Goal: Task Accomplishment & Management: Manage account settings

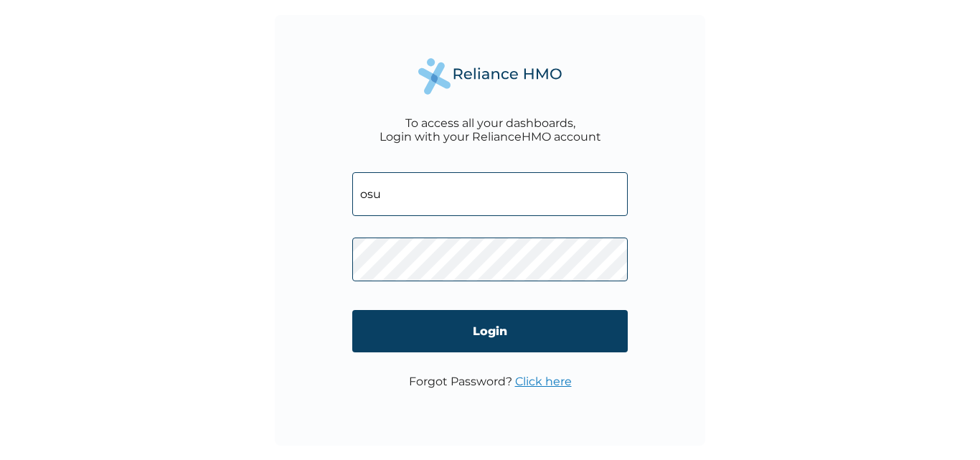
click at [352, 310] on input "Login" at bounding box center [490, 331] width 276 height 42
click at [388, 192] on input "osu" at bounding box center [490, 194] width 276 height 44
type input "[EMAIL_ADDRESS][DOMAIN_NAME]"
click at [540, 375] on link "Click here" at bounding box center [543, 382] width 57 height 14
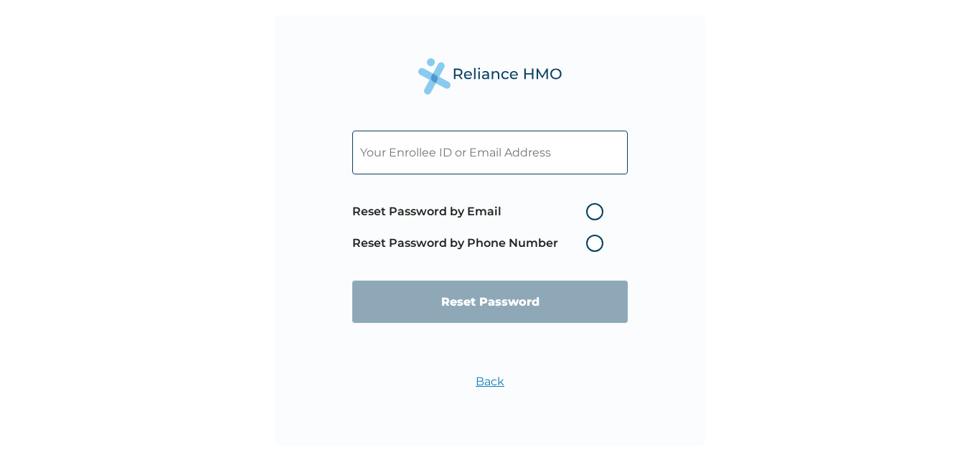
click at [593, 239] on label "Reset Password by Phone Number" at bounding box center [481, 243] width 258 height 17
click at [590, 241] on label "Reset Password by Phone Number" at bounding box center [481, 243] width 258 height 17
click at [406, 150] on input "text" at bounding box center [490, 153] width 276 height 44
type input "[EMAIL_ADDRESS][DOMAIN_NAME]"
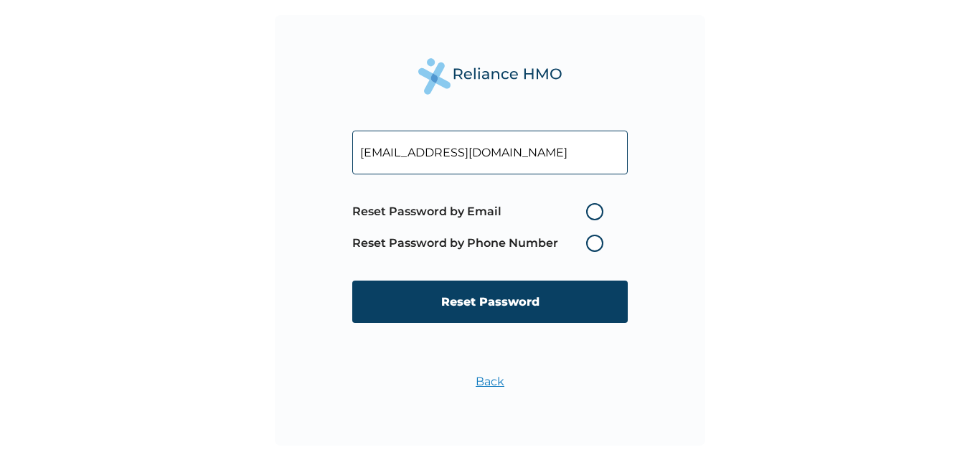
click at [592, 206] on label "Reset Password by Email" at bounding box center [481, 211] width 258 height 17
click at [589, 206] on input "Reset Password by Email" at bounding box center [577, 211] width 23 height 23
radio input "true"
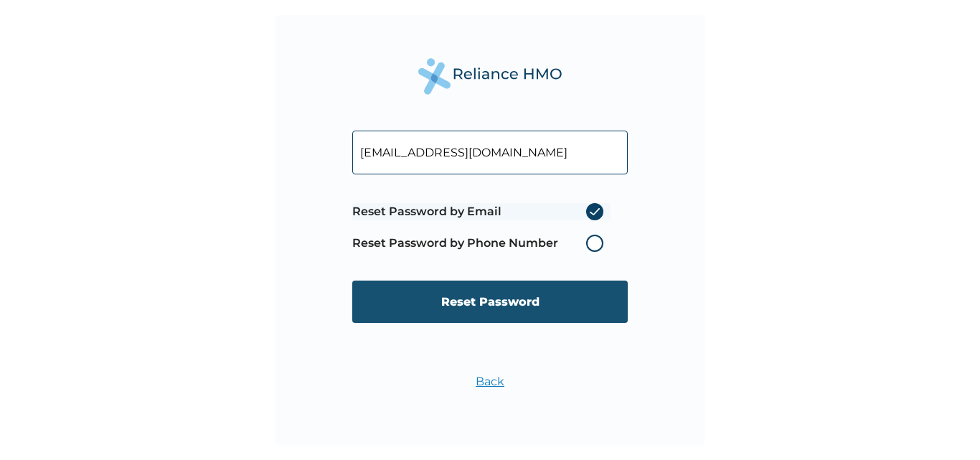
click at [515, 291] on input "Reset Password" at bounding box center [490, 302] width 276 height 42
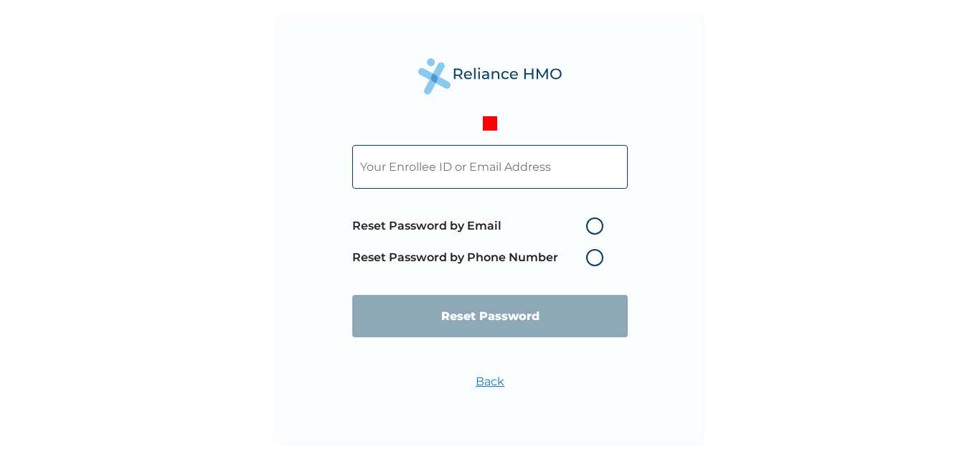
click at [514, 172] on input "text" at bounding box center [490, 167] width 276 height 44
type input "[EMAIL_ADDRESS][DOMAIN_NAME]"
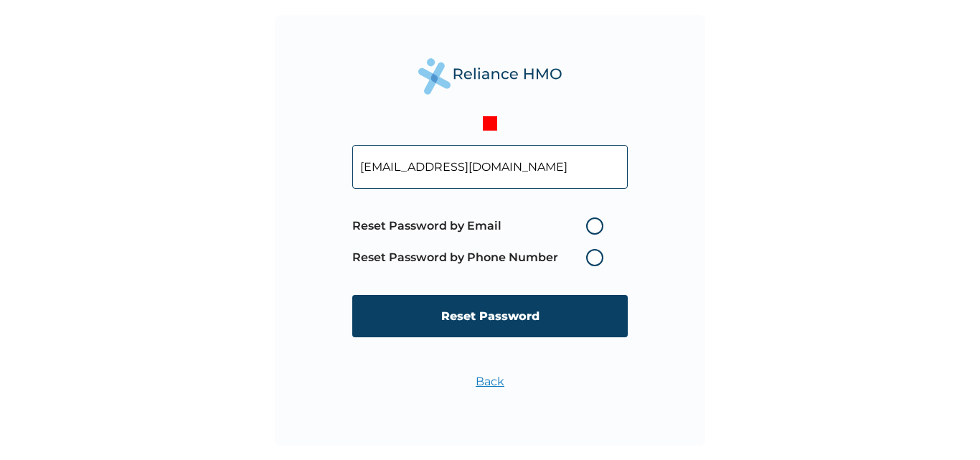
click at [593, 253] on label "Reset Password by Phone Number" at bounding box center [481, 257] width 258 height 17
click at [591, 255] on label "Reset Password by Phone Number" at bounding box center [481, 257] width 258 height 17
click at [596, 251] on label "Reset Password by Phone Number" at bounding box center [481, 257] width 258 height 17
click at [591, 249] on label "Reset Password by Phone Number" at bounding box center [481, 257] width 258 height 17
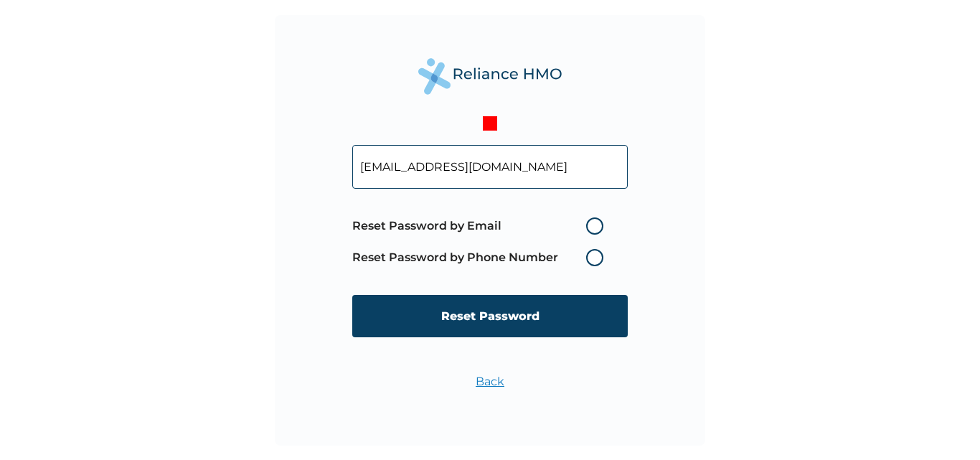
click at [595, 251] on label "Reset Password by Phone Number" at bounding box center [481, 257] width 258 height 17
click at [594, 251] on label "Reset Password by Phone Number" at bounding box center [481, 257] width 258 height 17
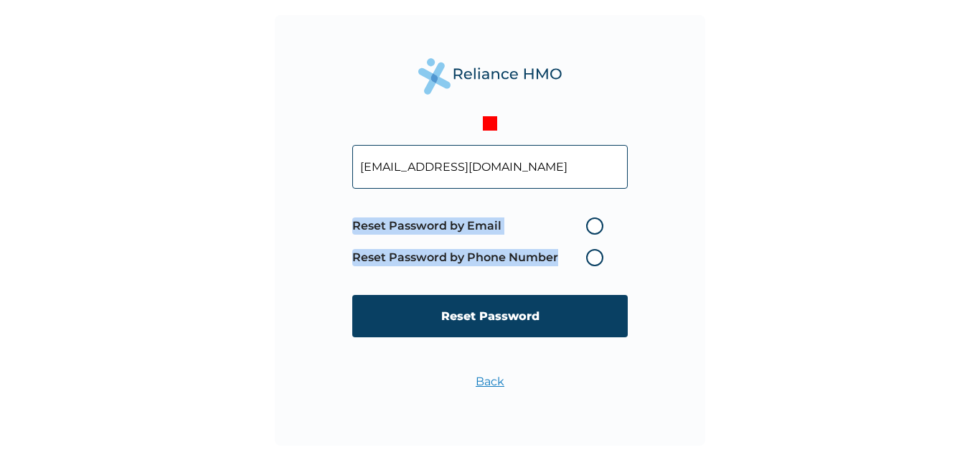
click at [593, 251] on label "Reset Password by Phone Number" at bounding box center [481, 257] width 258 height 17
click at [591, 251] on label "Reset Password by Phone Number" at bounding box center [481, 257] width 258 height 17
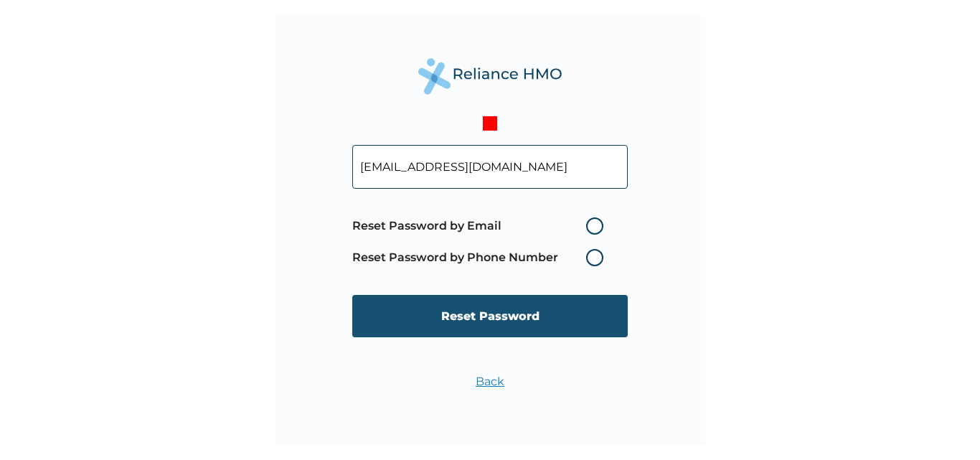
click at [502, 319] on input "Reset Password" at bounding box center [490, 316] width 276 height 42
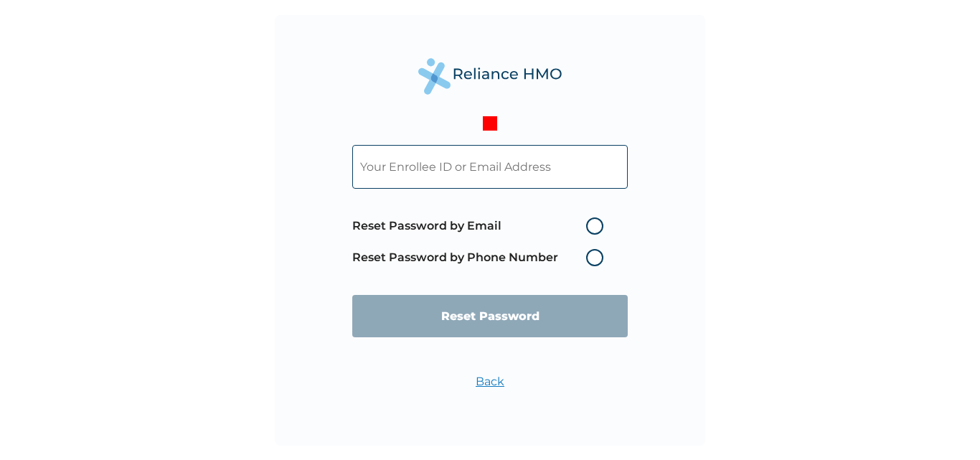
click at [489, 383] on link "Back" at bounding box center [490, 382] width 29 height 14
